Goal: Task Accomplishment & Management: Use online tool/utility

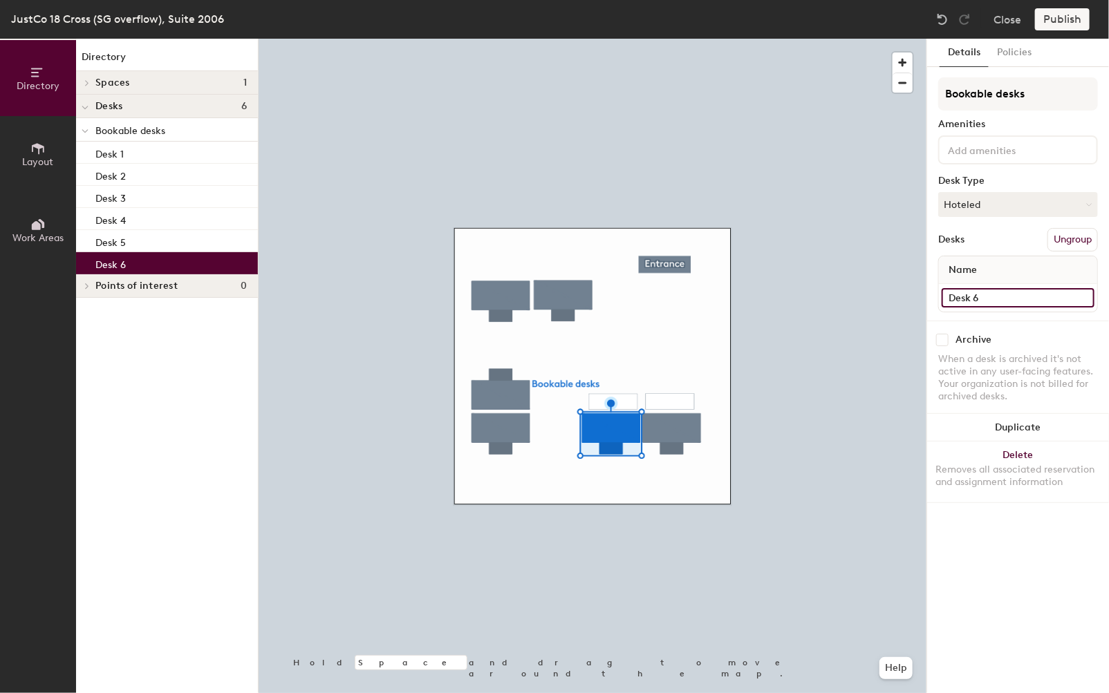
click at [981, 297] on input "Desk 6" at bounding box center [1017, 297] width 153 height 19
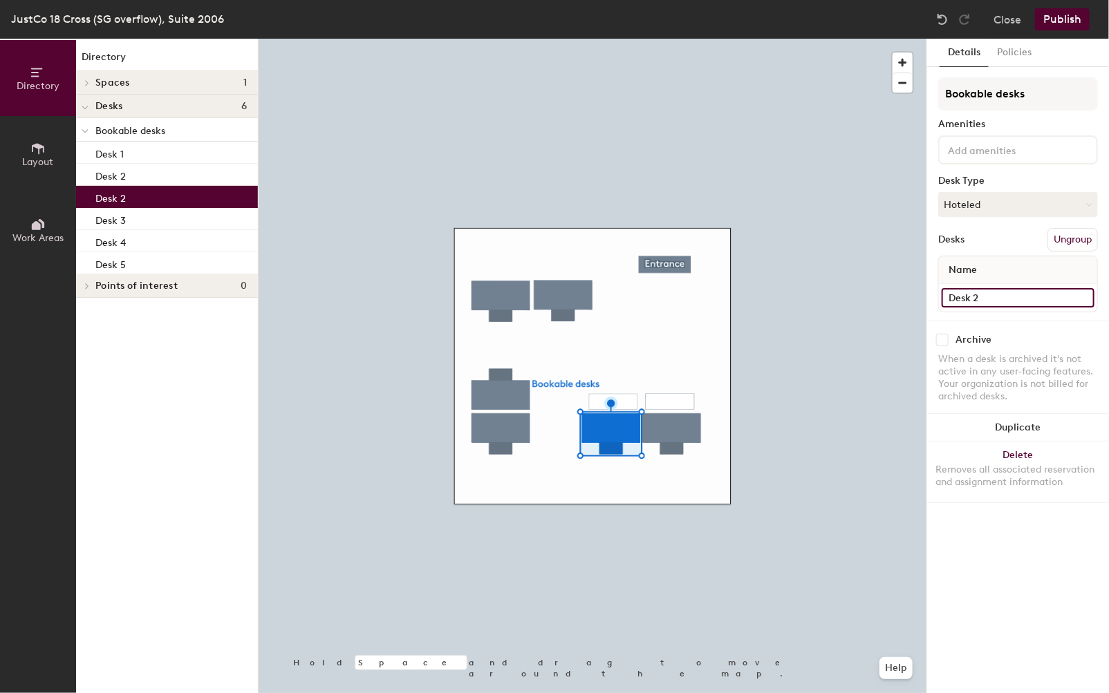
type input "Desk 2"
click at [981, 295] on input "Desk 2" at bounding box center [1017, 297] width 153 height 19
click at [982, 295] on input "Desk 2" at bounding box center [1017, 297] width 153 height 19
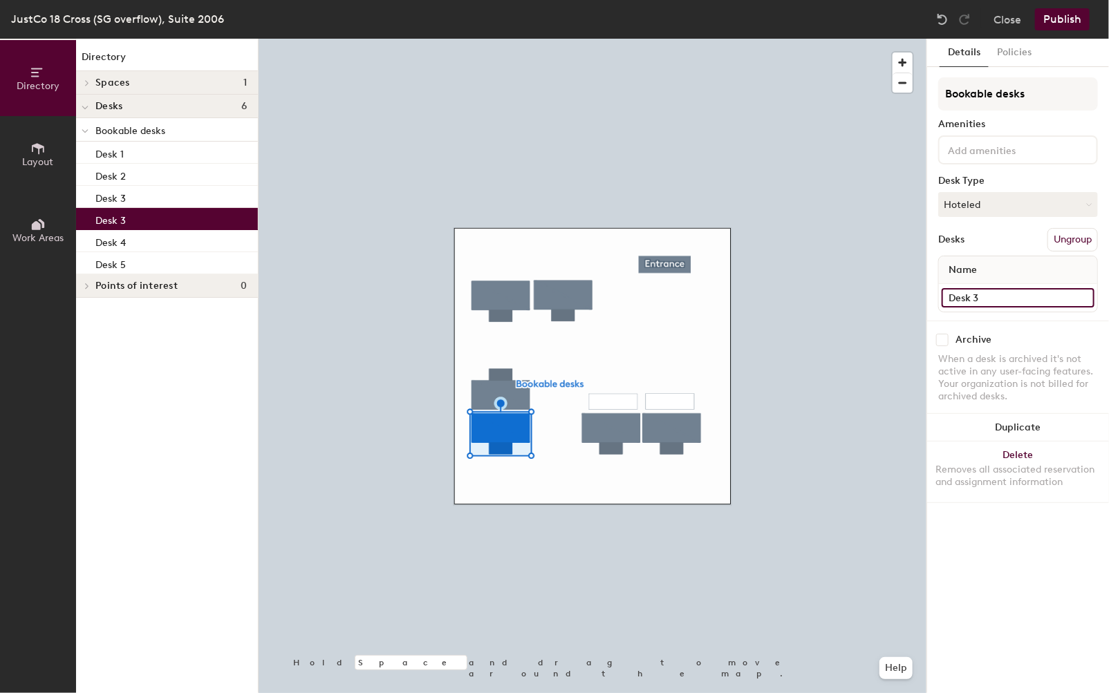
type input "Desk 3"
click at [979, 300] on input "Desk 3" at bounding box center [1017, 297] width 153 height 19
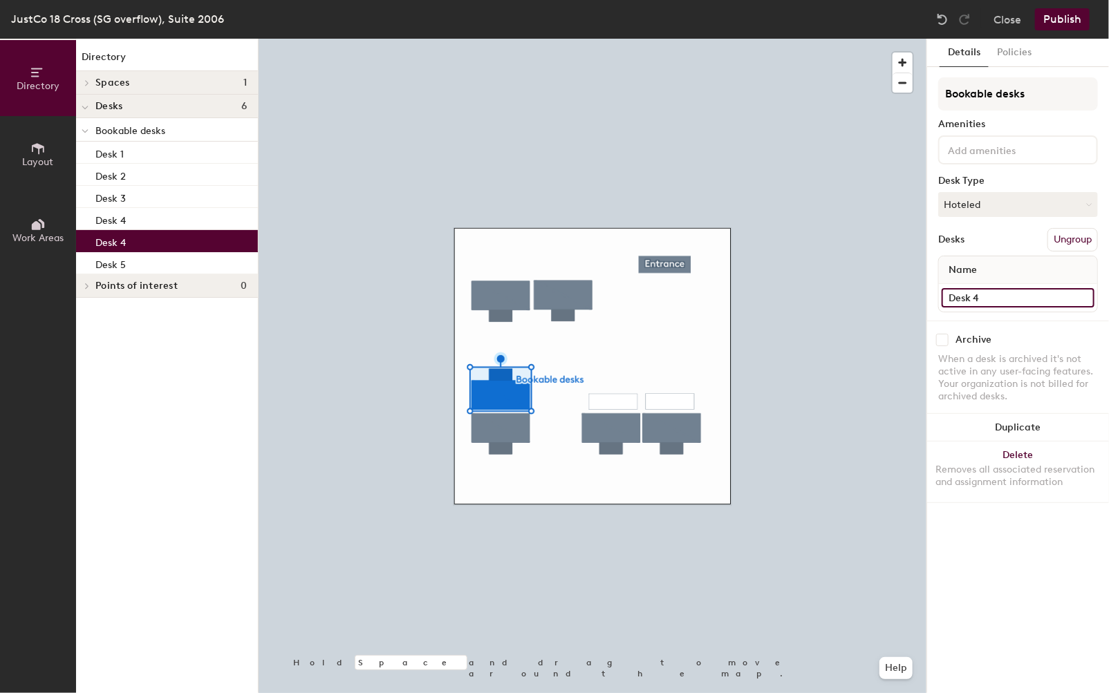
type input "Desk 4"
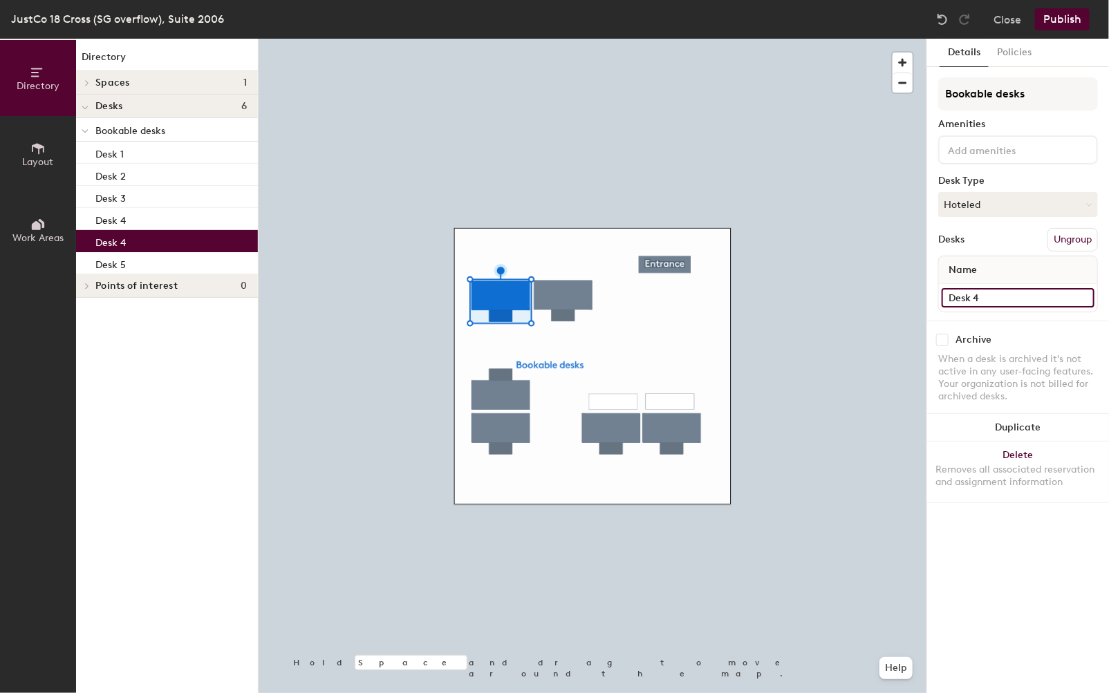
click at [979, 293] on input "Desk 4" at bounding box center [1017, 297] width 153 height 19
click at [984, 296] on input "Desk 4" at bounding box center [1017, 297] width 153 height 19
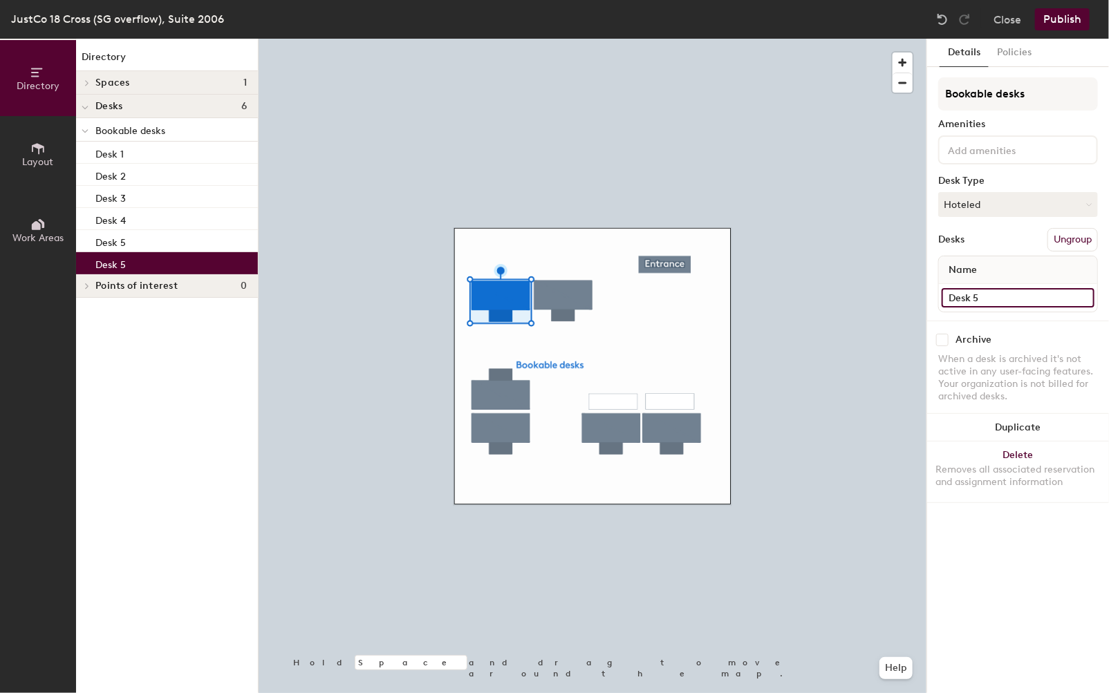
type input "Desk 5"
click at [982, 297] on input "Desk 5" at bounding box center [1017, 297] width 153 height 19
click at [990, 298] on input "Desk 5" at bounding box center [1017, 297] width 153 height 19
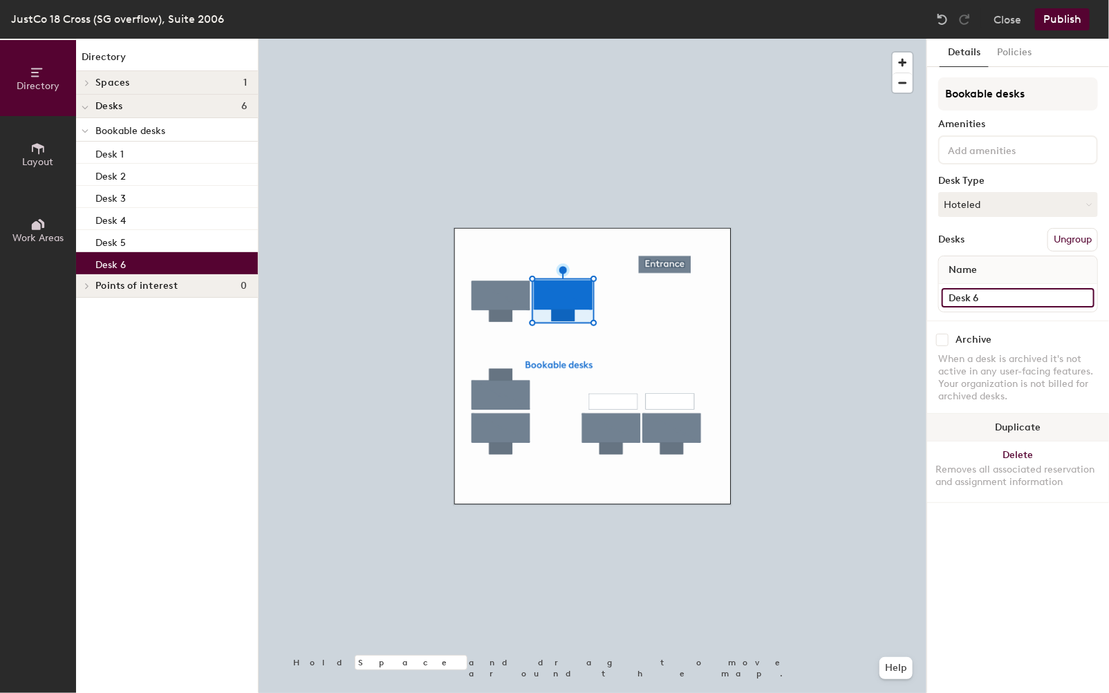
type input "Desk 6"
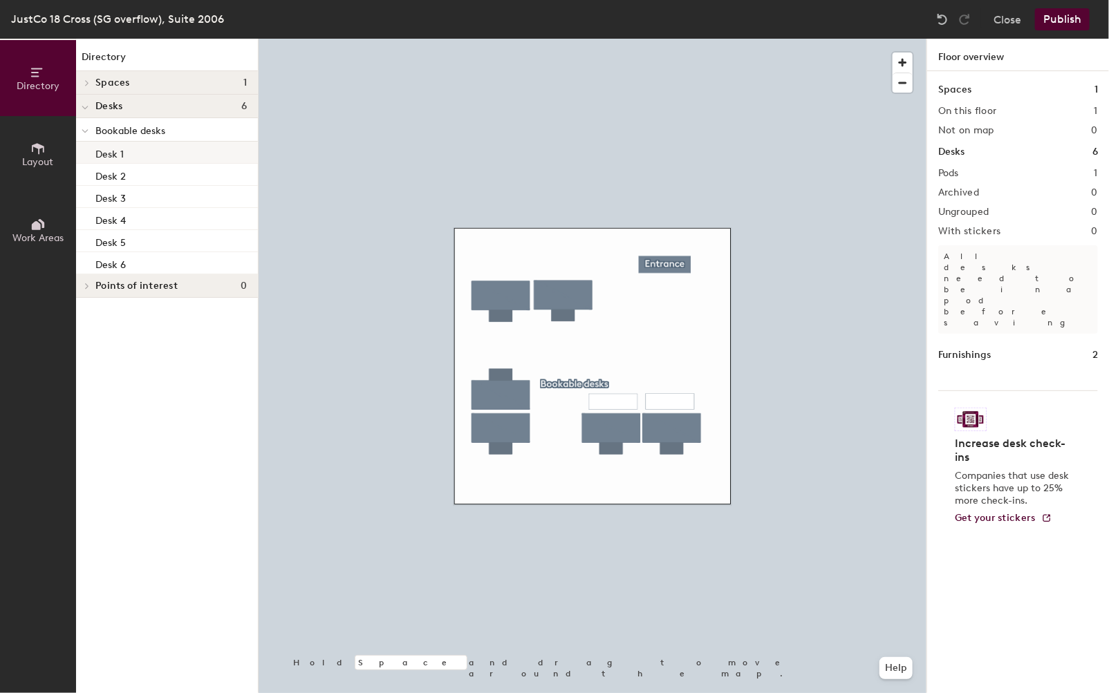
click at [109, 155] on p "Desk 1" at bounding box center [109, 152] width 28 height 16
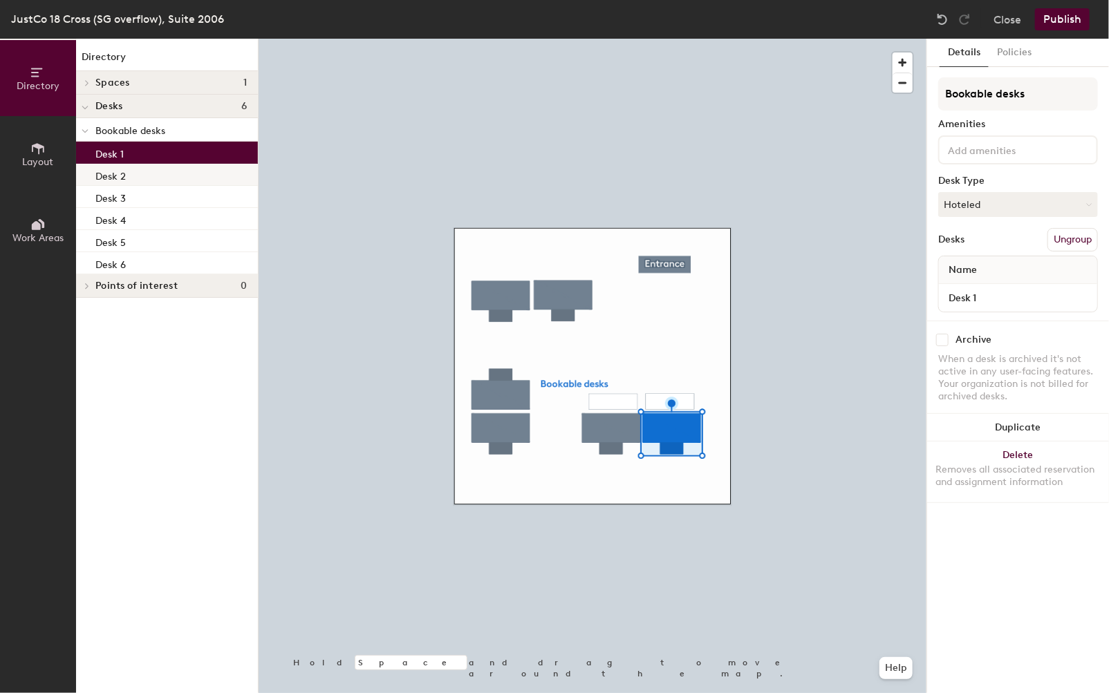
click at [110, 178] on p "Desk 2" at bounding box center [110, 175] width 30 height 16
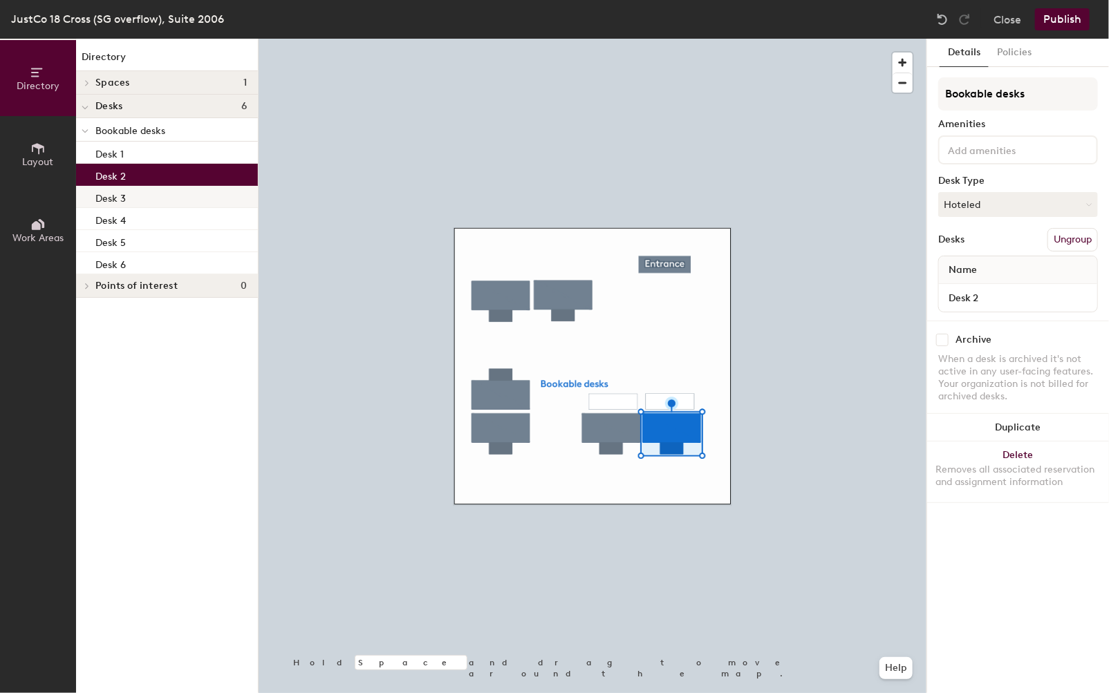
click at [112, 194] on p "Desk 3" at bounding box center [110, 197] width 30 height 16
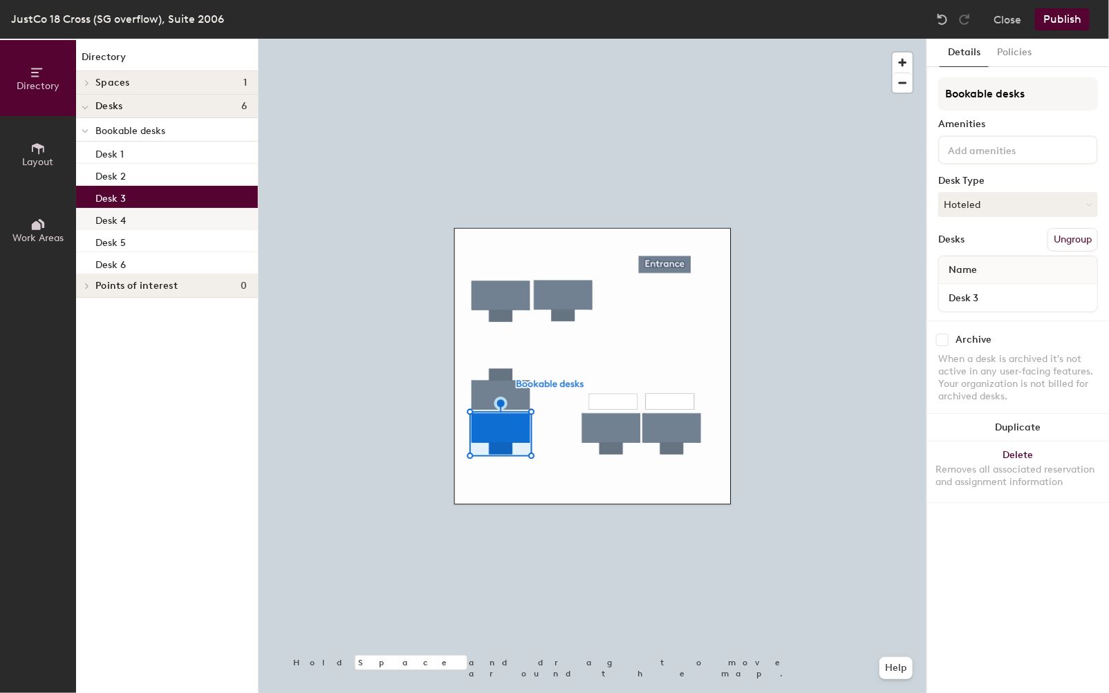
click at [110, 224] on p "Desk 4" at bounding box center [110, 219] width 30 height 16
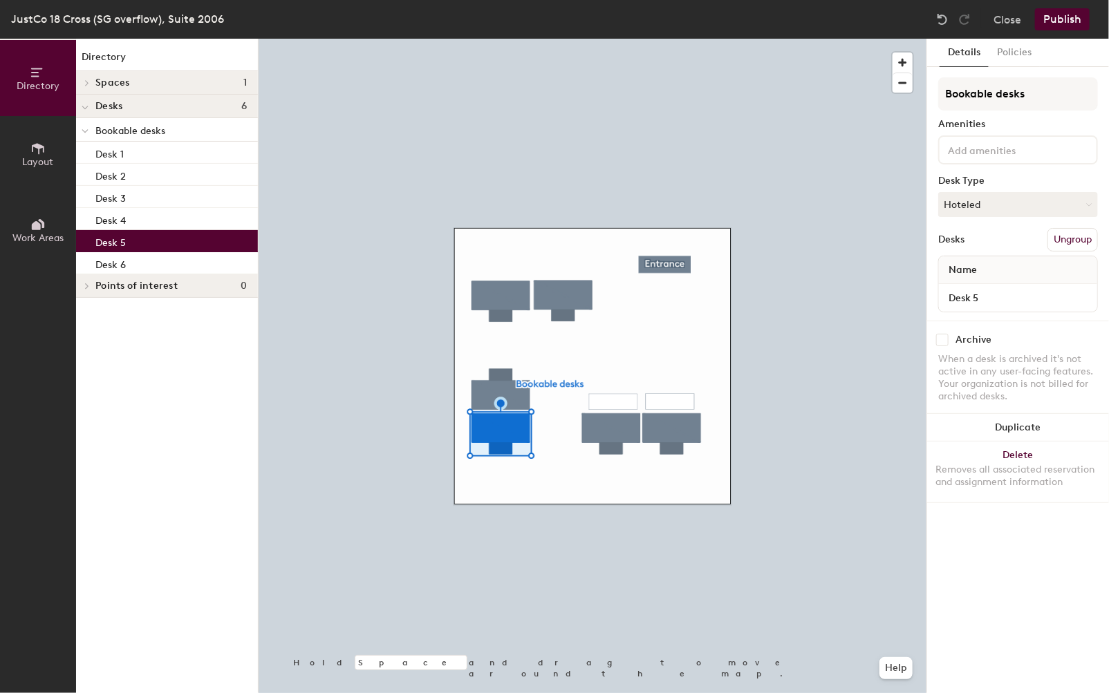
click at [110, 231] on div "Desk 5" at bounding box center [167, 241] width 182 height 22
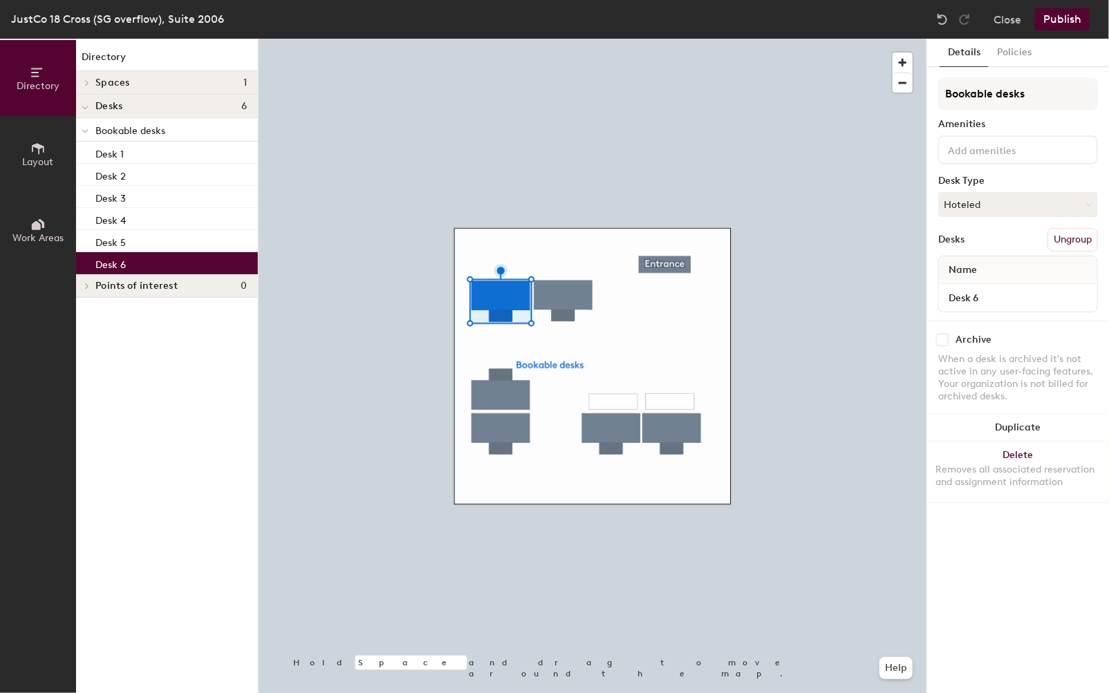
click at [109, 263] on p "Desk 6" at bounding box center [110, 263] width 30 height 16
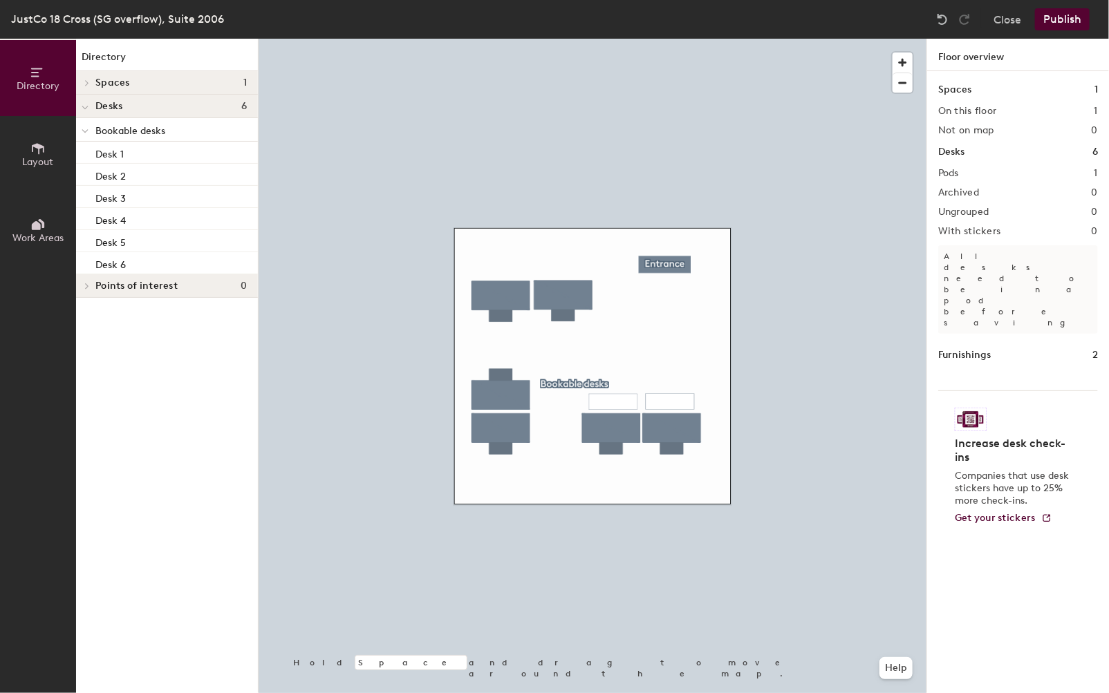
click at [1065, 19] on button "Publish" at bounding box center [1062, 19] width 55 height 22
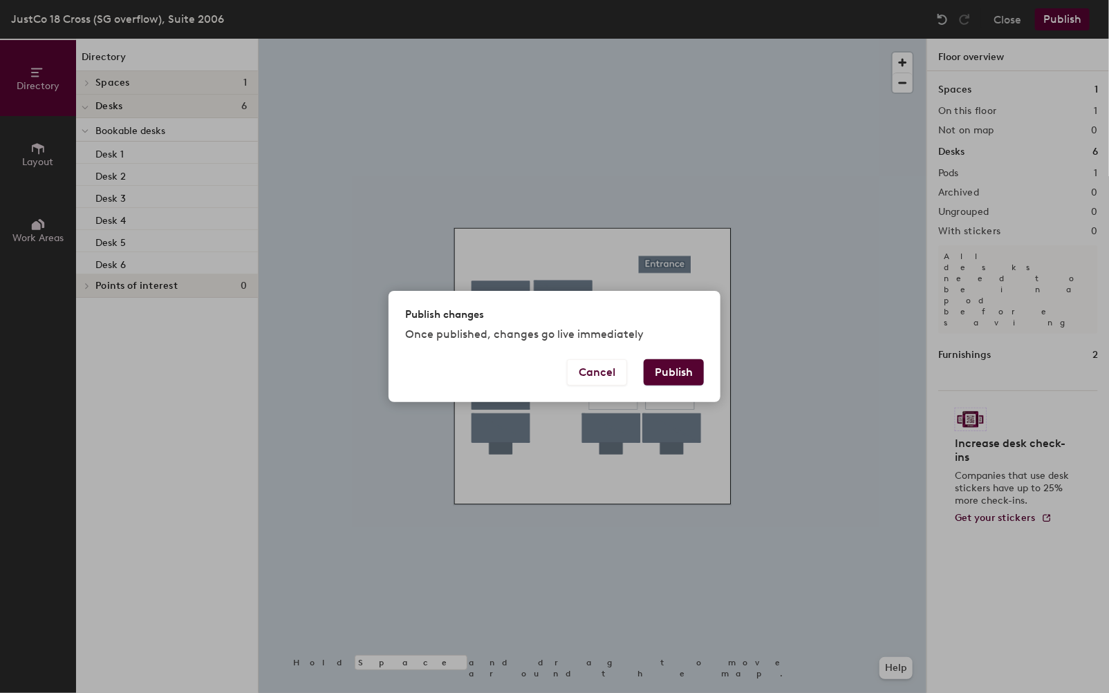
click at [697, 370] on button "Publish" at bounding box center [674, 372] width 60 height 26
